Goal: Find specific page/section: Find specific page/section

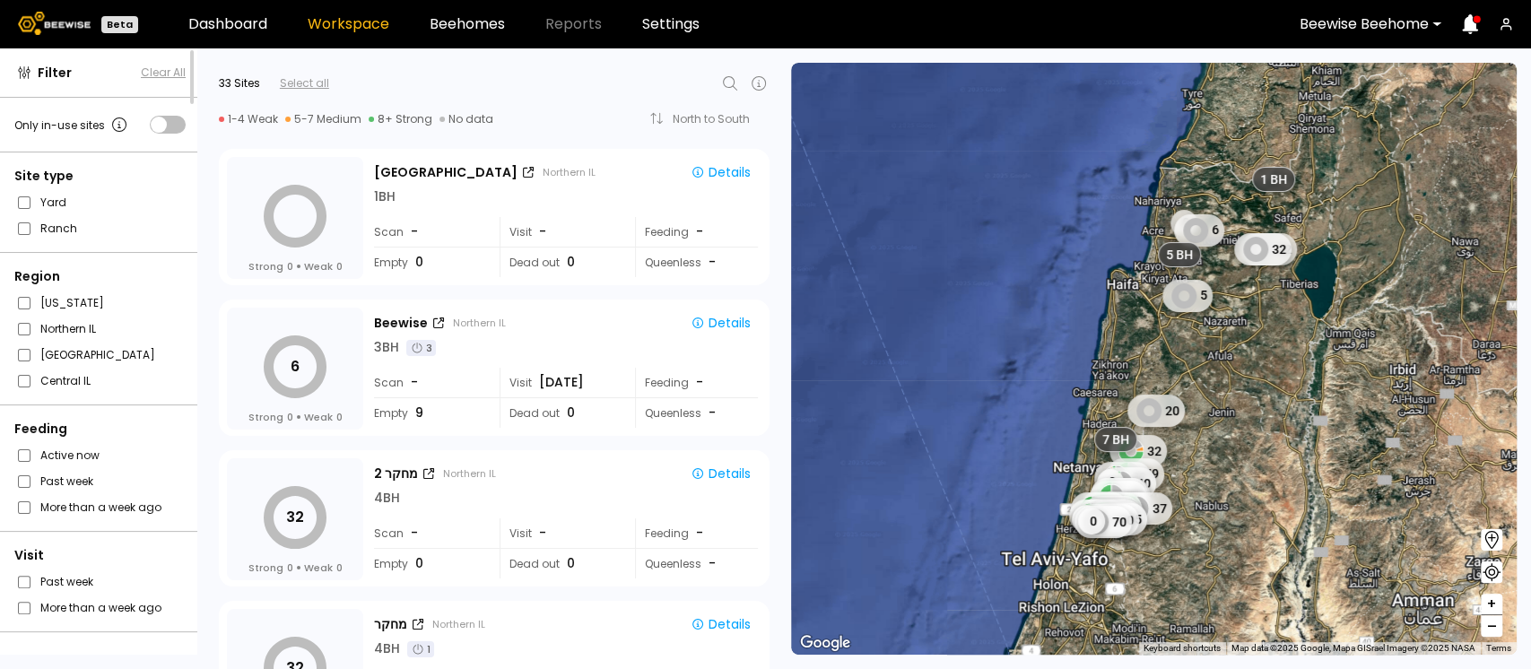
click at [721, 83] on icon at bounding box center [730, 84] width 22 height 22
type input "*"
type input "***"
click at [394, 125] on div "אילנות כיפת ברזל" at bounding box center [542, 130] width 369 height 11
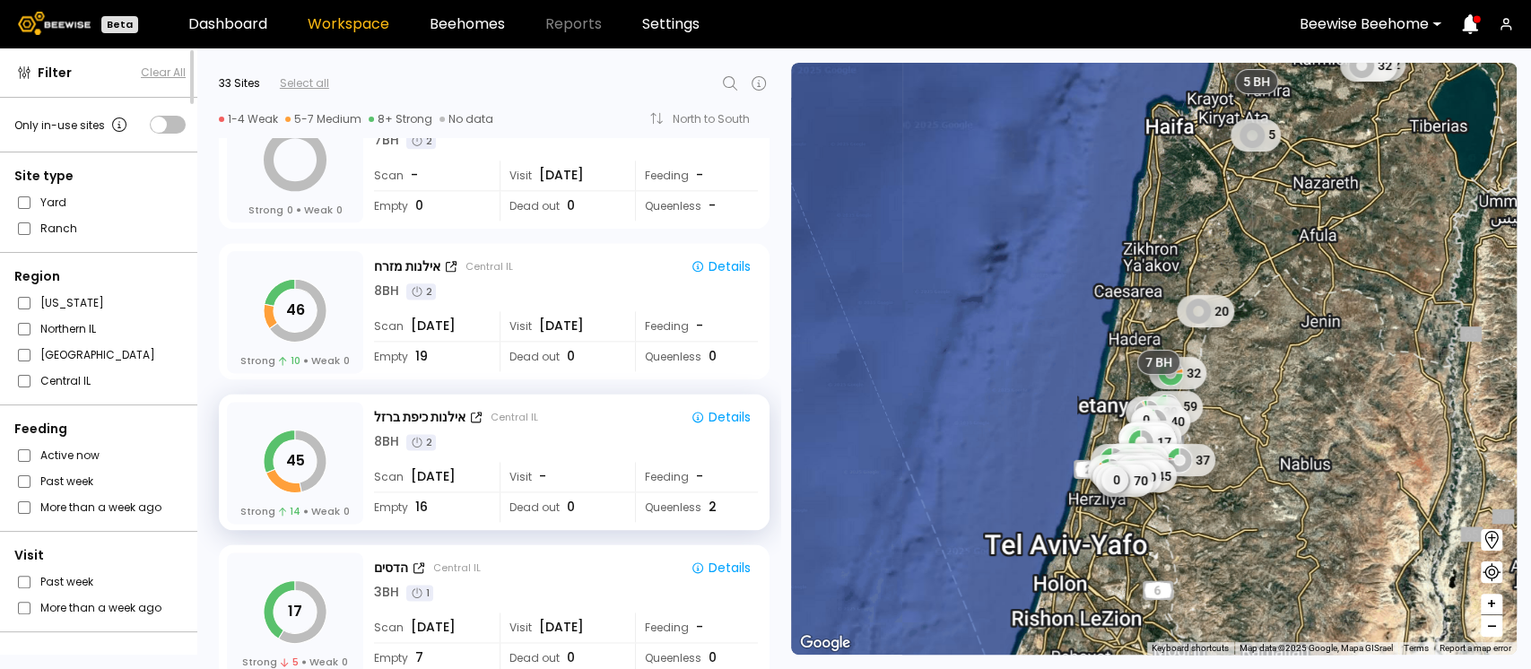
scroll to position [1618, 0]
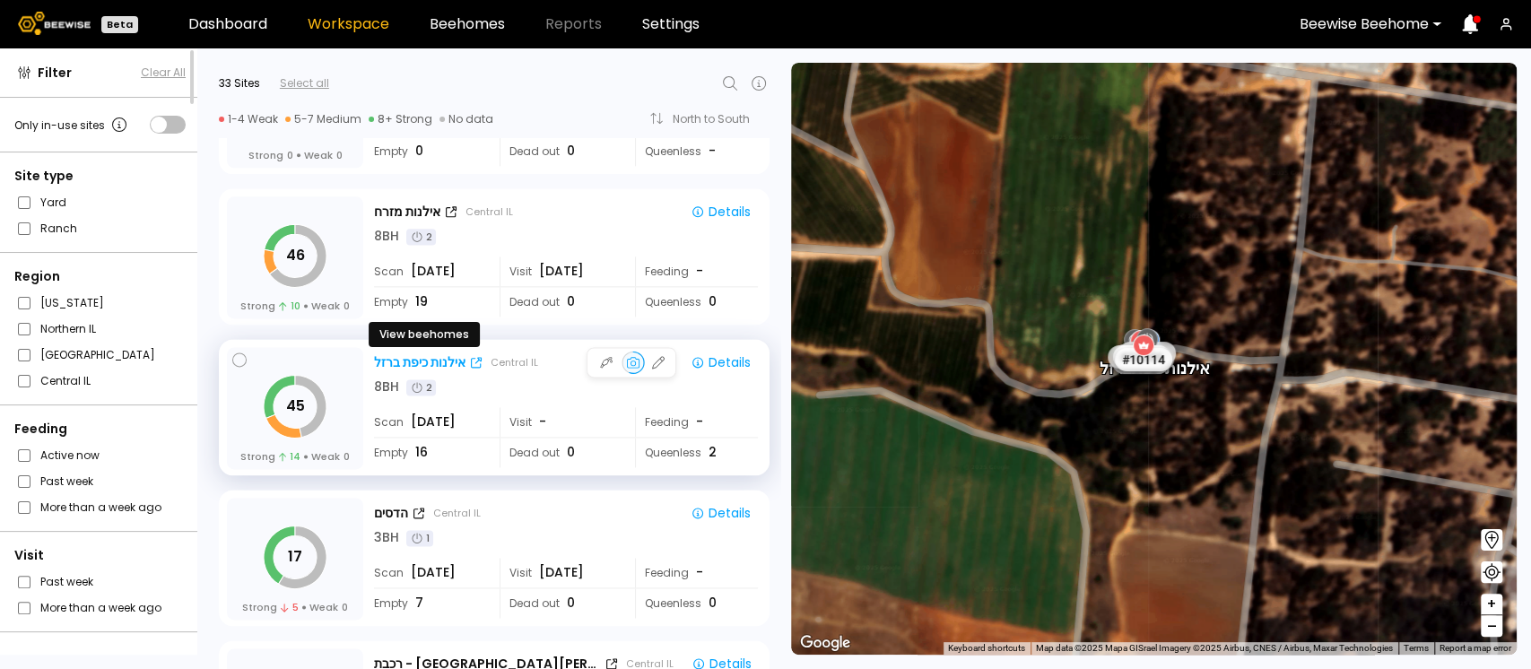
click at [432, 361] on div "אילנות כיפת ברזל" at bounding box center [419, 362] width 91 height 19
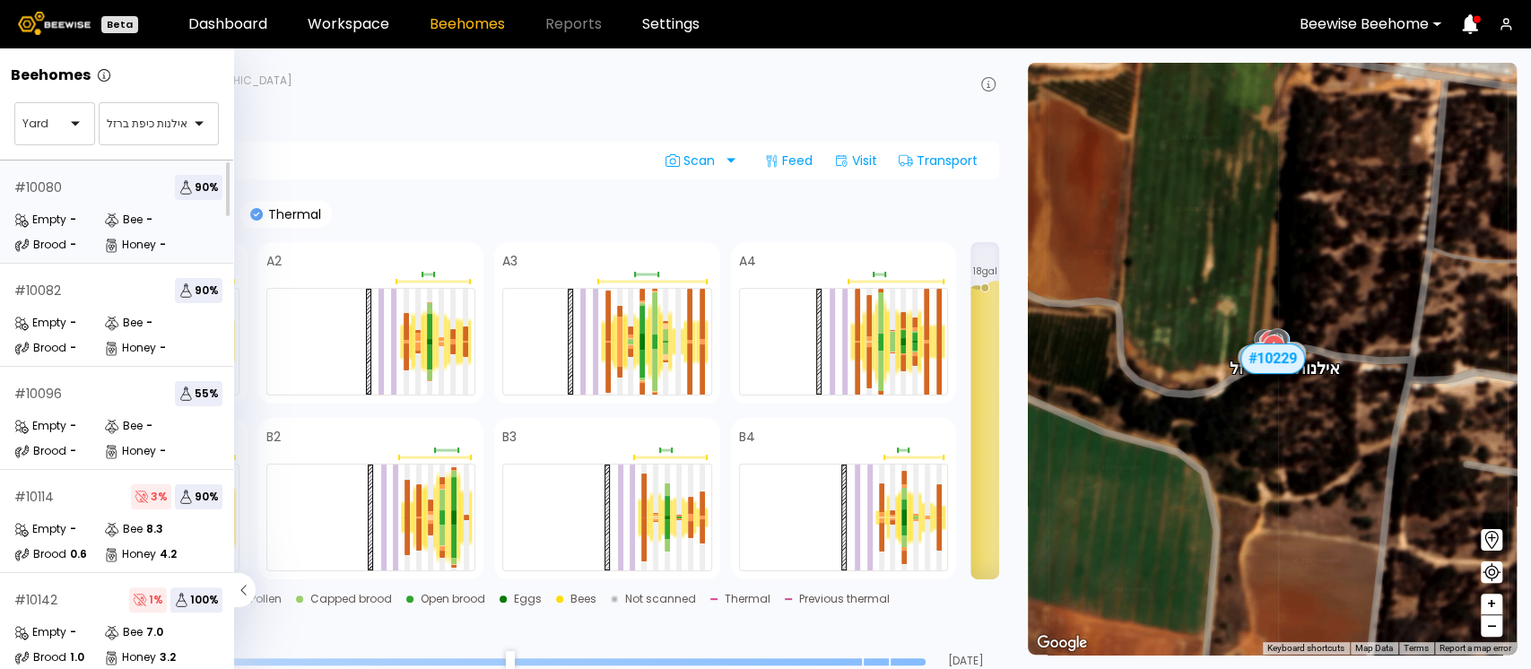
click at [64, 175] on div "# 10080 90 %" at bounding box center [118, 187] width 208 height 25
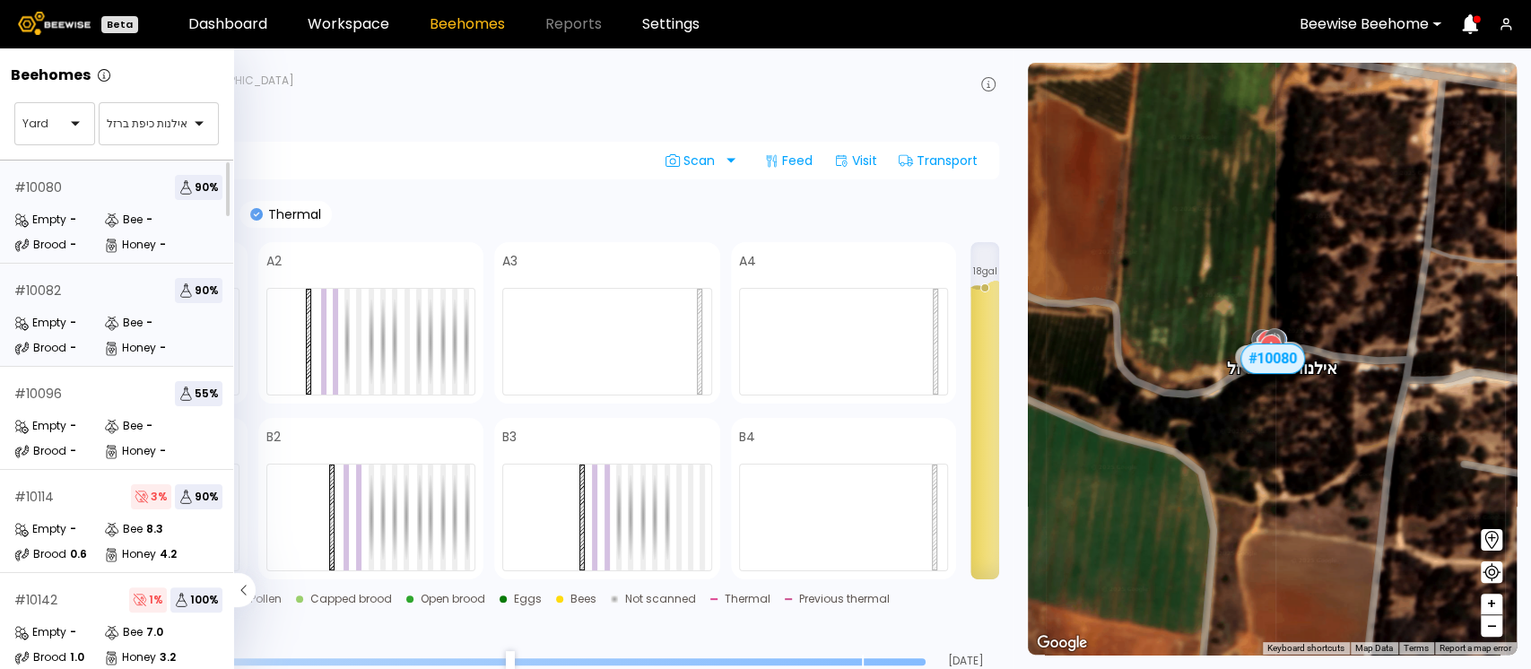
click at [66, 297] on div "# 10082 90 %" at bounding box center [118, 290] width 208 height 25
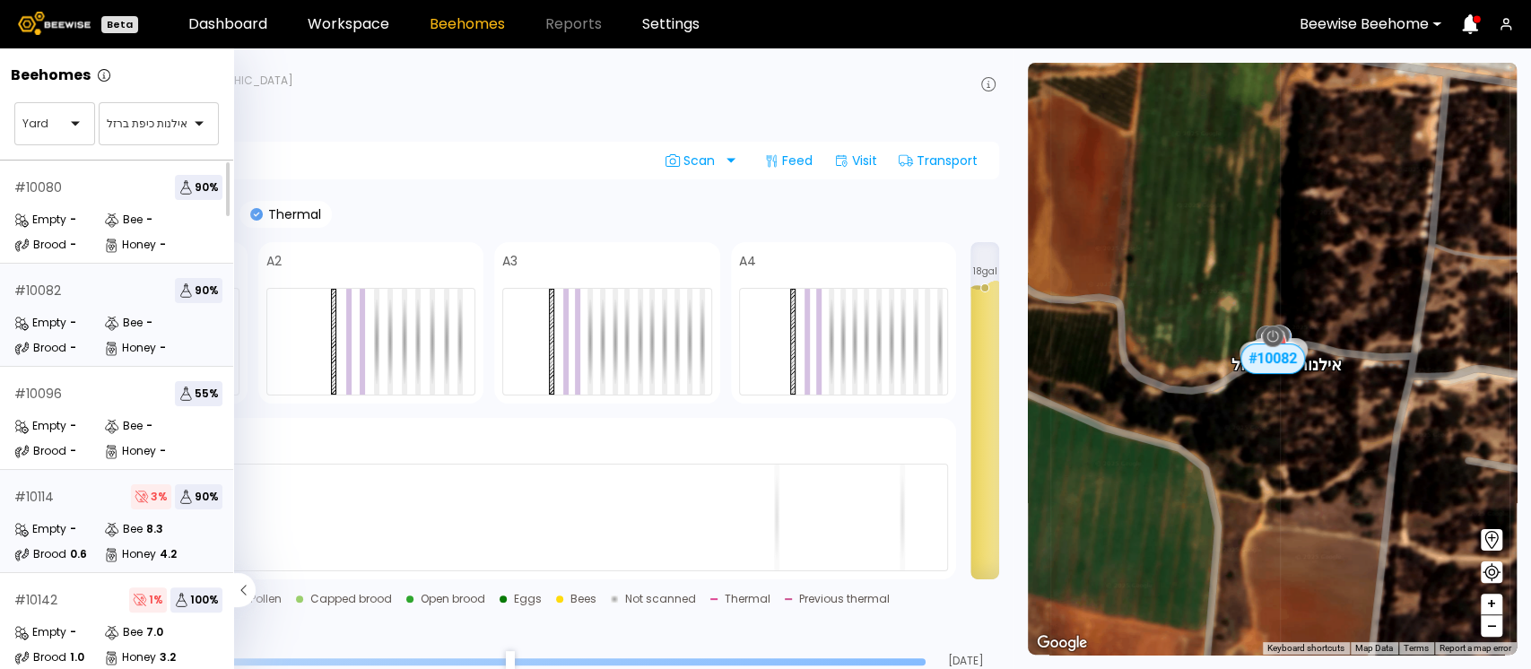
click at [81, 491] on div "# 10114 3 % 90 %" at bounding box center [118, 496] width 208 height 25
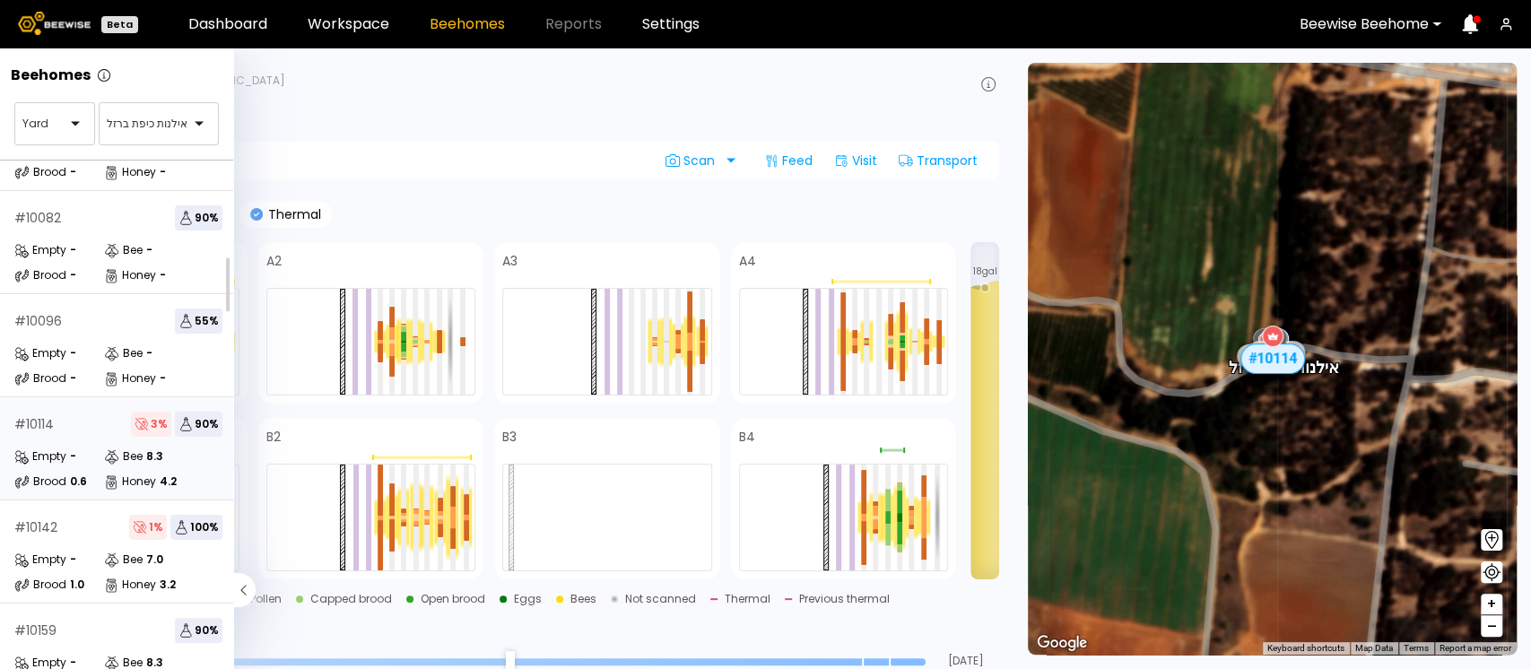
scroll to position [79, 0]
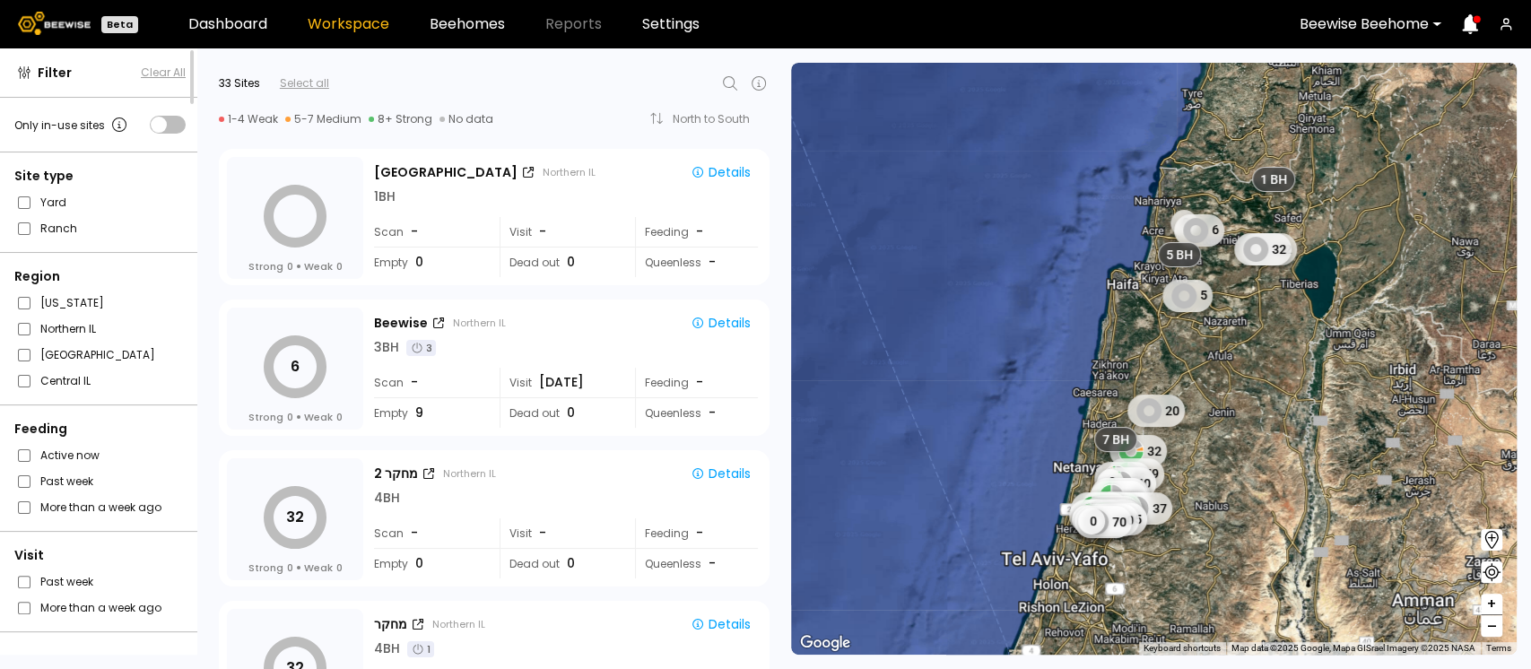
click at [720, 82] on icon at bounding box center [730, 84] width 22 height 22
type input "***"
click at [394, 126] on div "אילנות כיפת ברזל" at bounding box center [542, 130] width 369 height 11
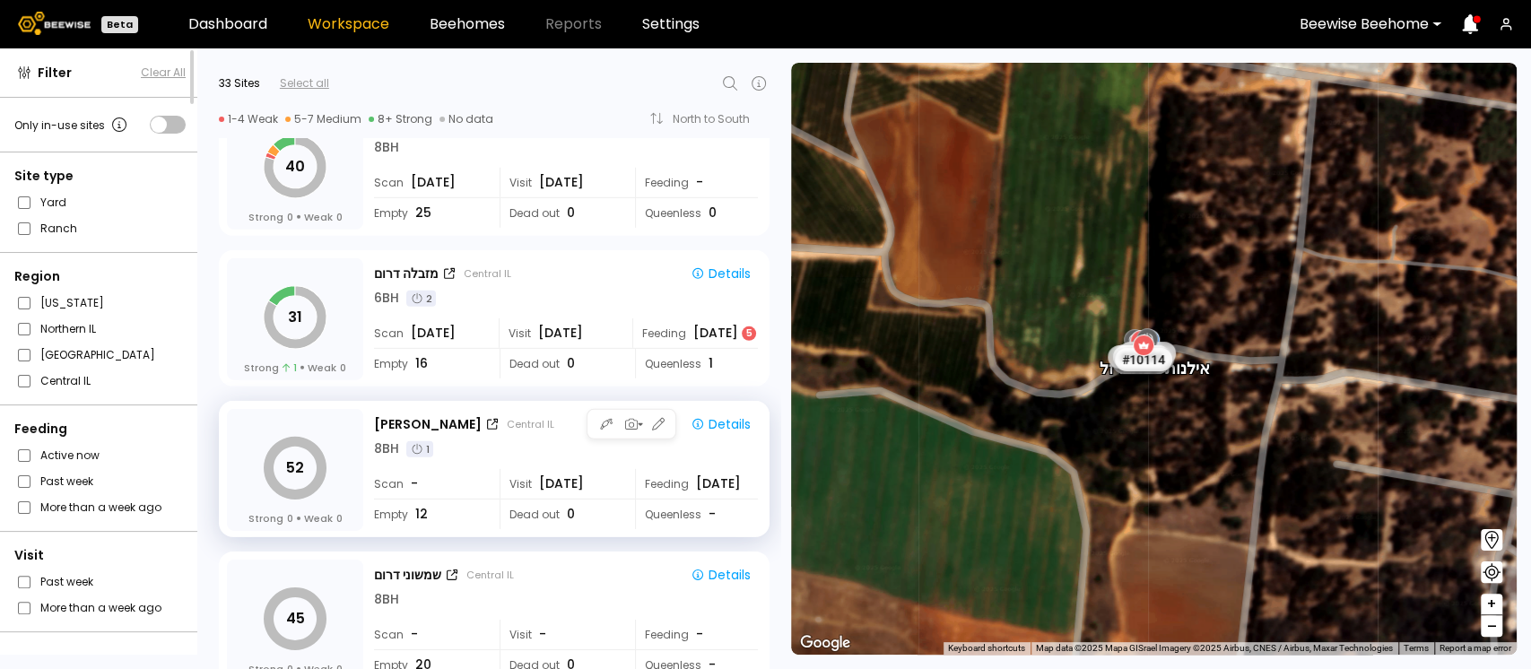
scroll to position [3658, 0]
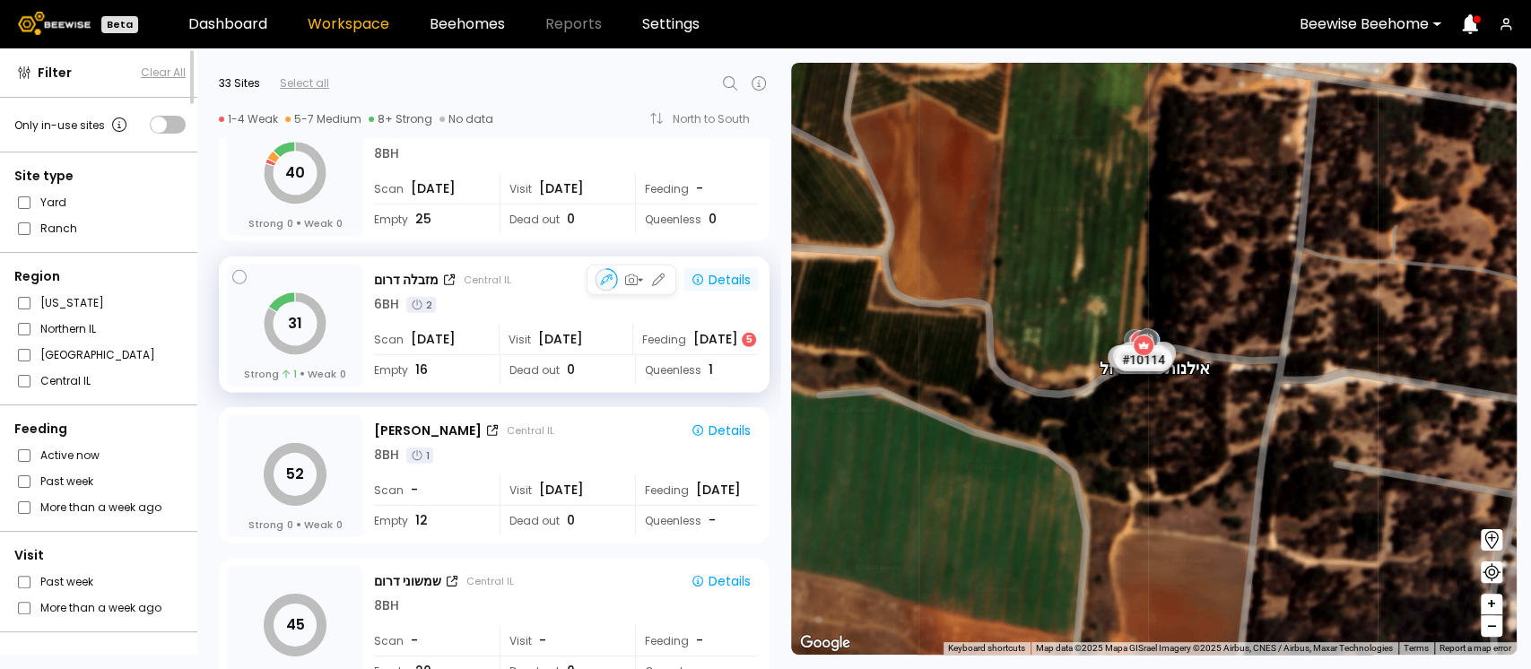
click at [720, 276] on div "Details" at bounding box center [720, 280] width 60 height 16
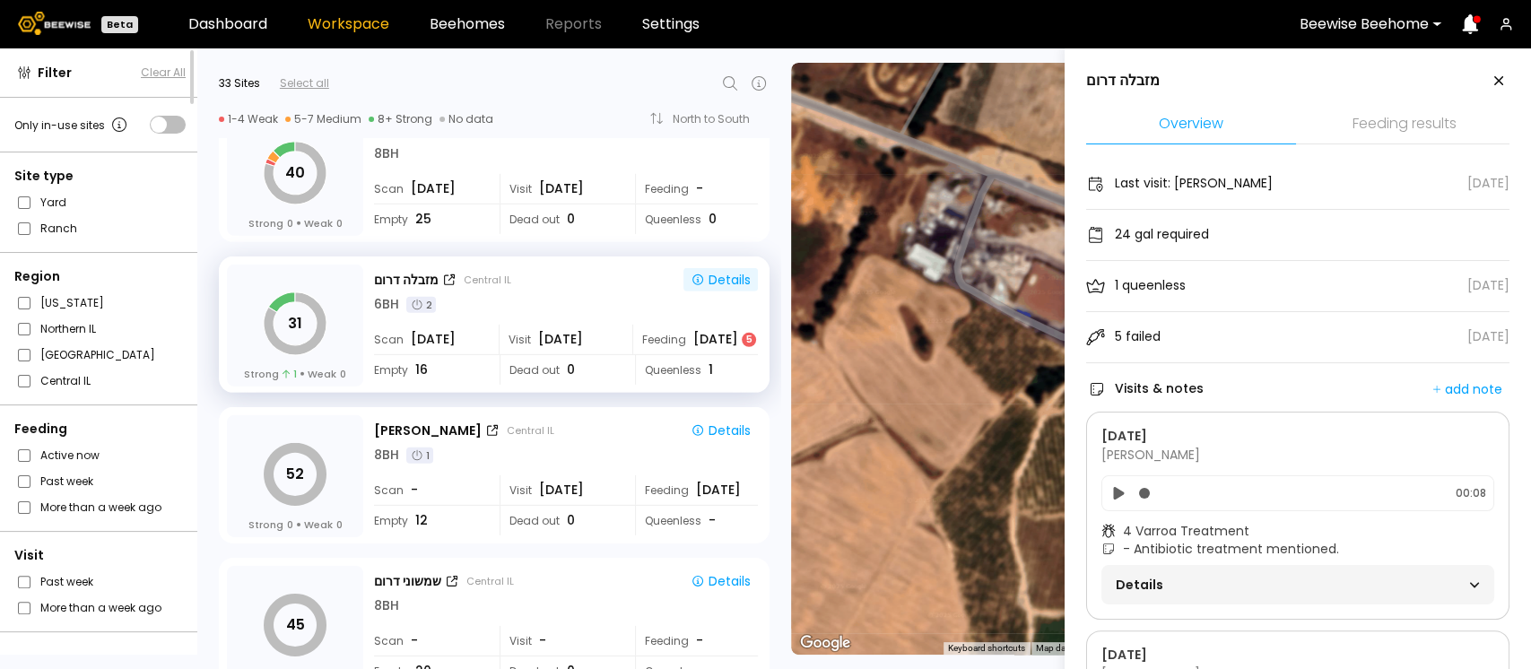
click at [1408, 118] on li "Feeding results" at bounding box center [1404, 125] width 210 height 39
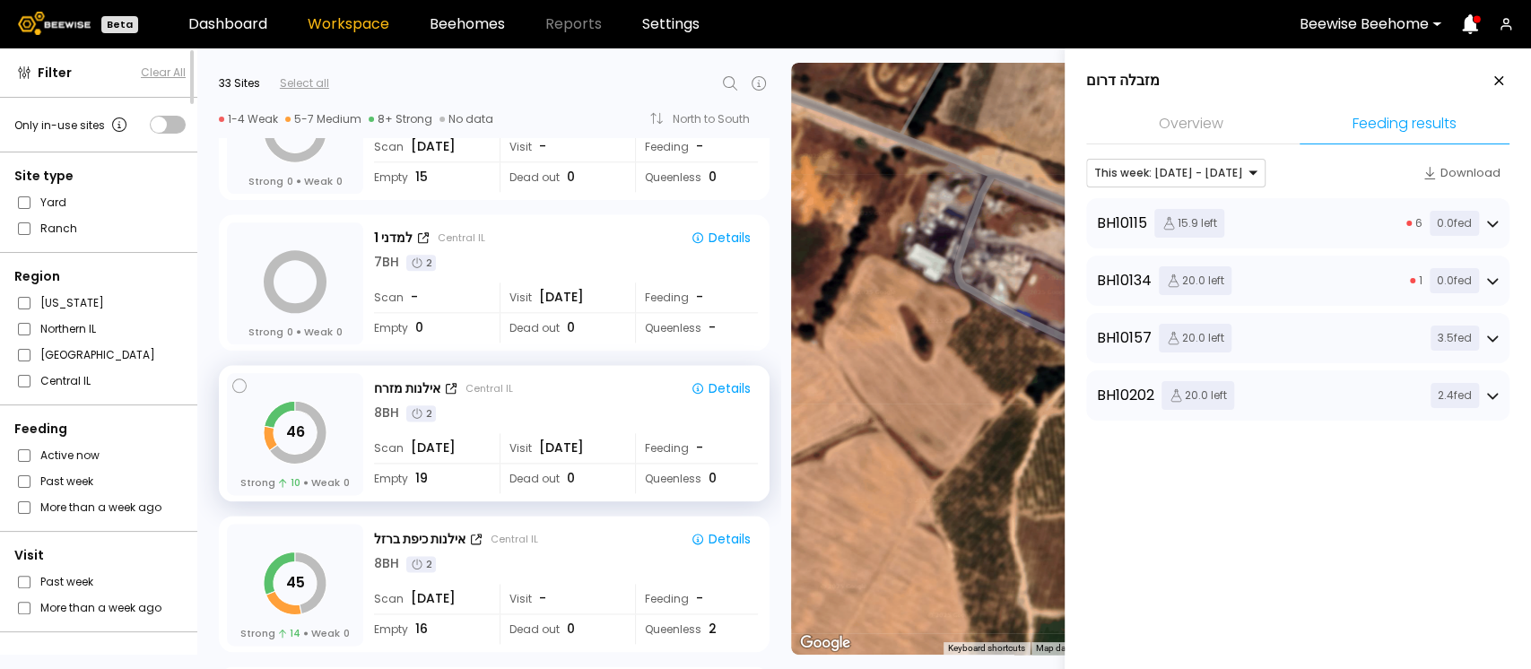
scroll to position [1446, 0]
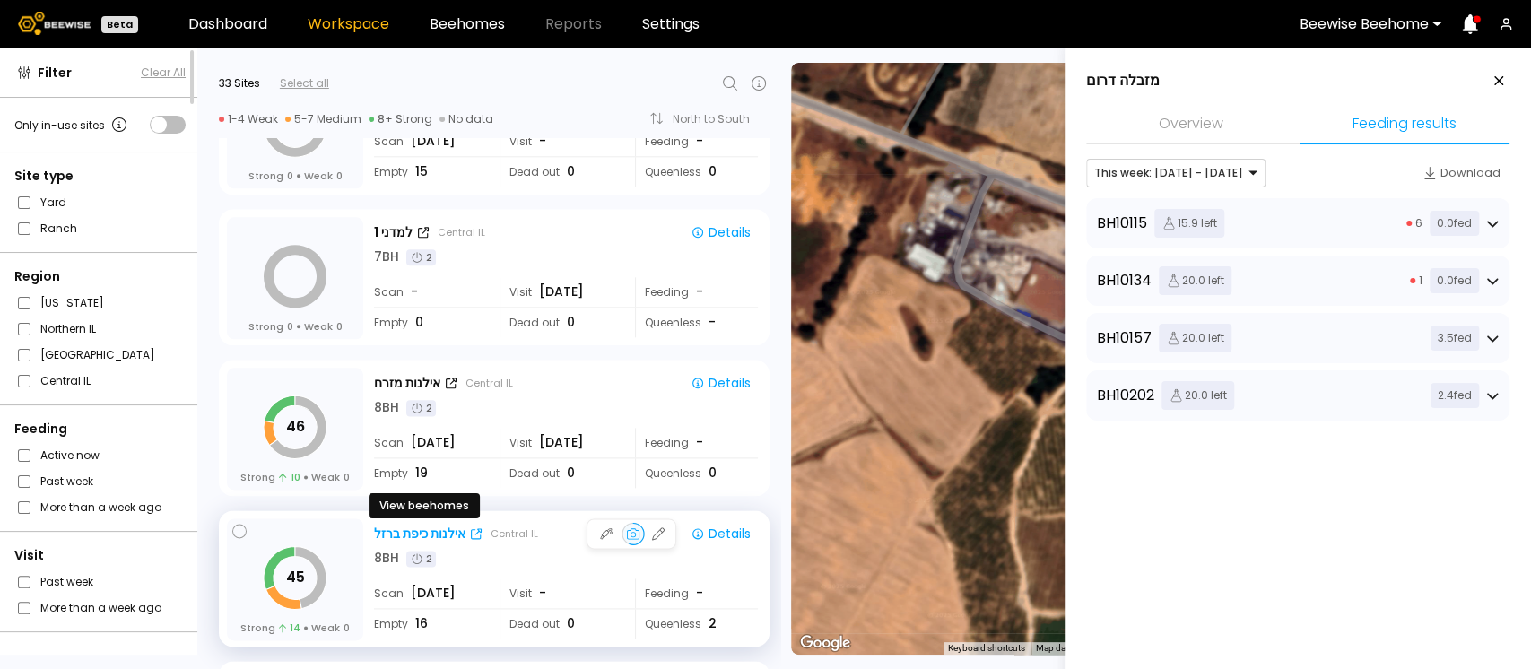
click at [403, 527] on div "אילנות כיפת ברזל" at bounding box center [419, 534] width 91 height 19
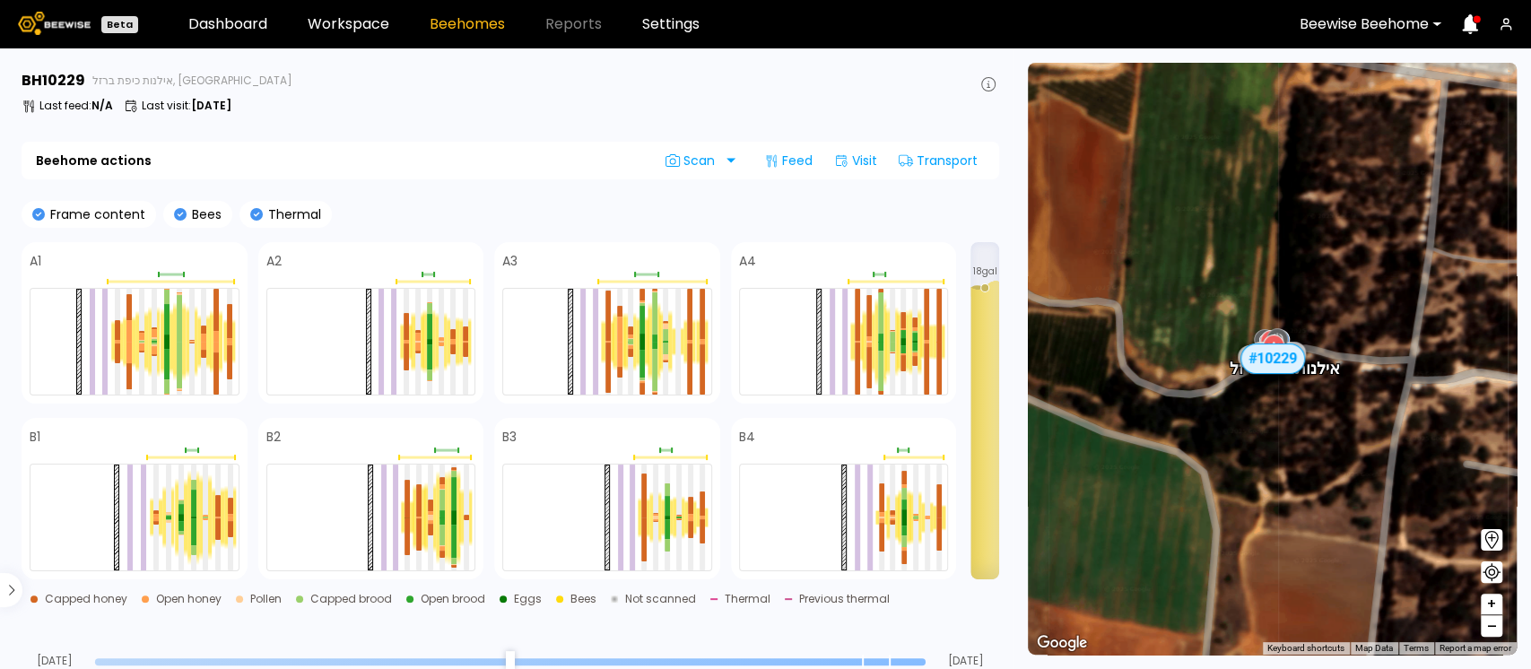
scroll to position [278, 0]
click at [359, 29] on link "Workspace" at bounding box center [349, 24] width 82 height 14
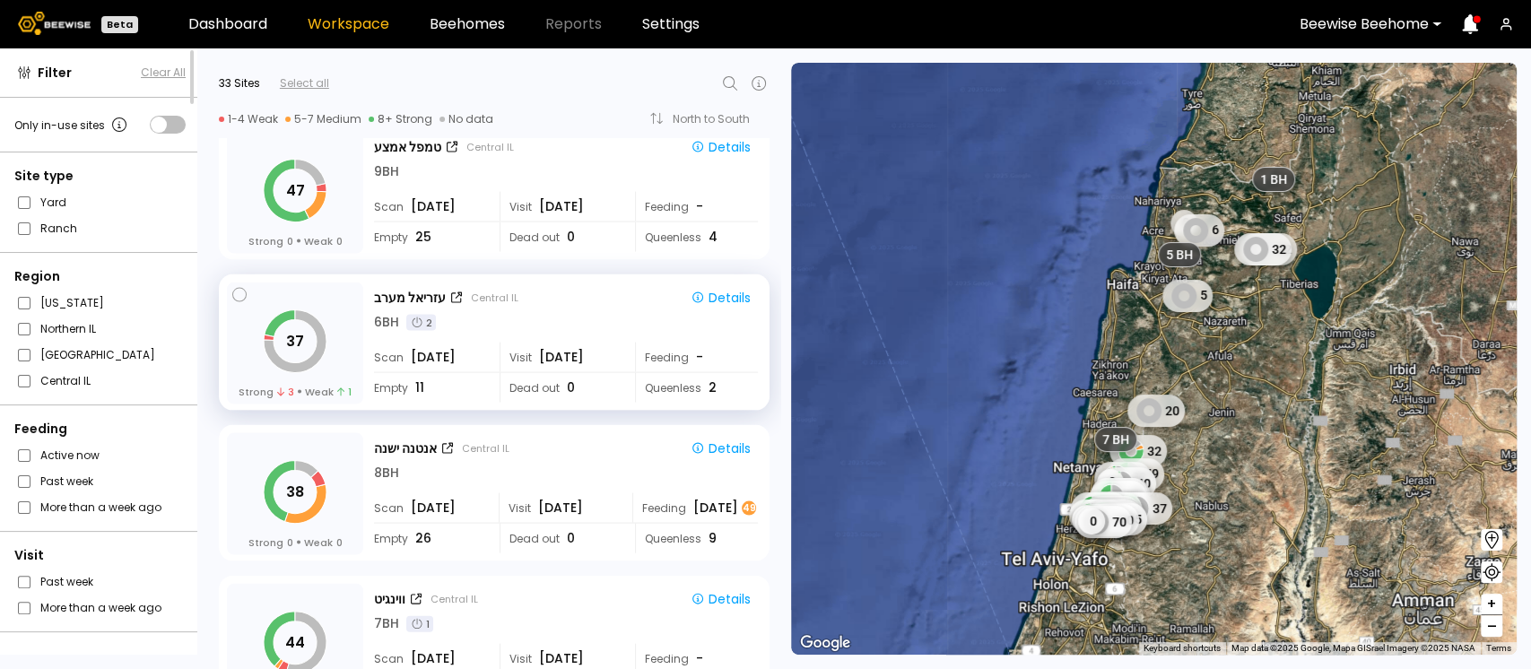
scroll to position [2442, 0]
